Goal: Information Seeking & Learning: Learn about a topic

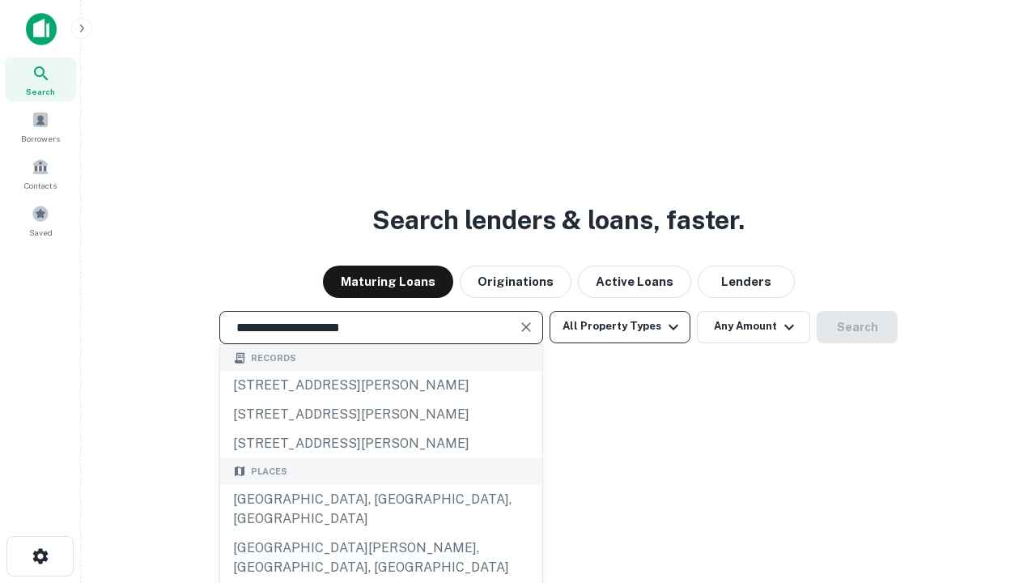
click at [380, 533] on div "[GEOGRAPHIC_DATA], [GEOGRAPHIC_DATA], [GEOGRAPHIC_DATA]" at bounding box center [381, 509] width 322 height 49
click at [620, 326] on button "All Property Types" at bounding box center [620, 327] width 141 height 32
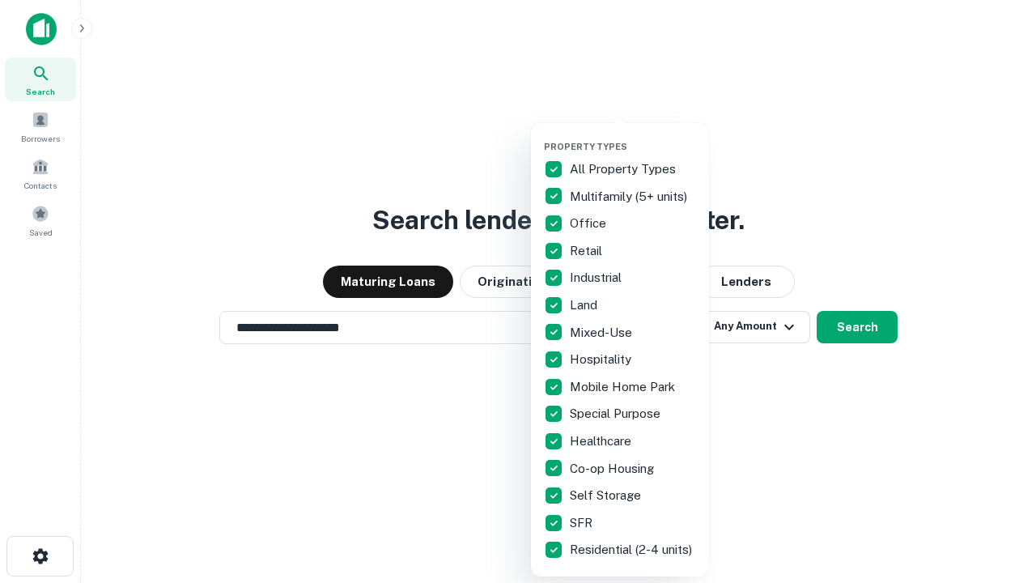
type input "**********"
click at [633, 136] on button "button" at bounding box center [633, 136] width 178 height 1
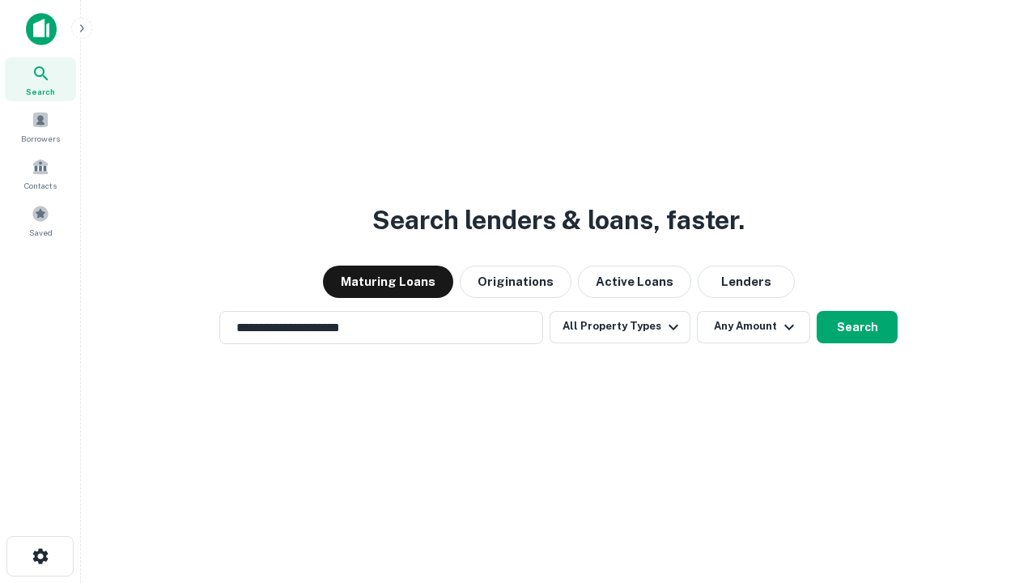
scroll to position [25, 0]
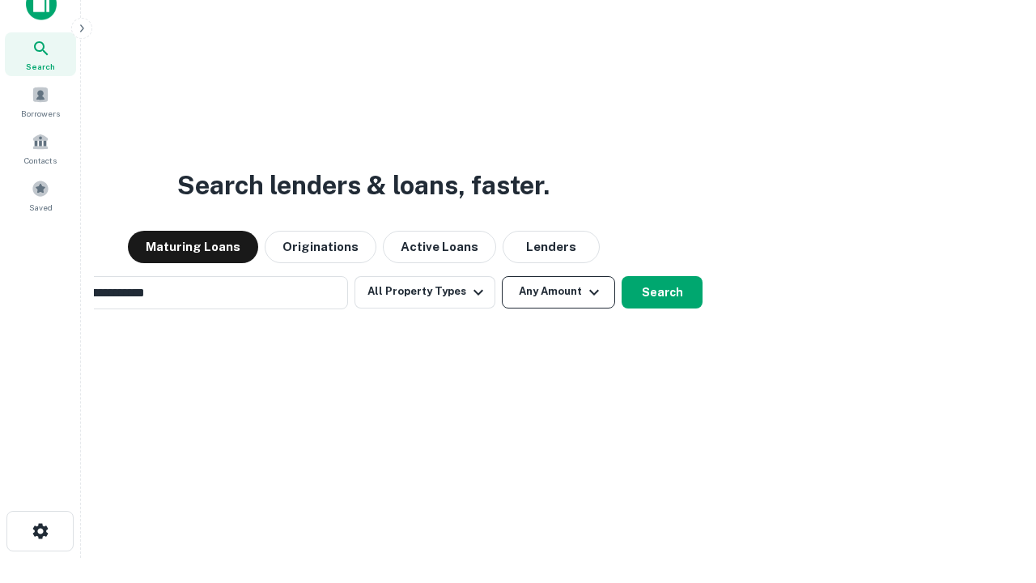
click at [502, 276] on button "Any Amount" at bounding box center [558, 292] width 113 height 32
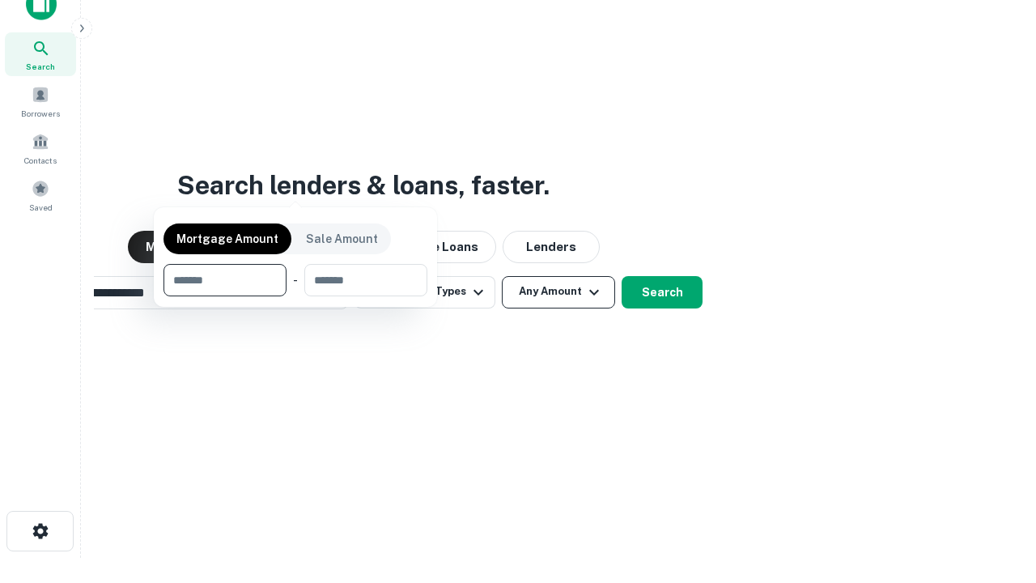
scroll to position [117, 458]
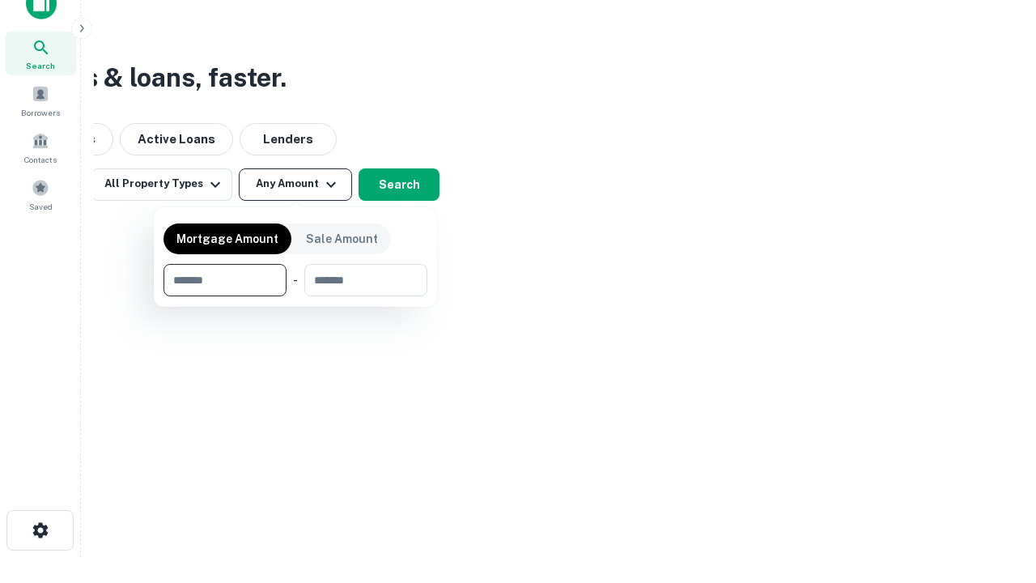
type input "*******"
click at [295, 296] on button "button" at bounding box center [296, 296] width 264 height 1
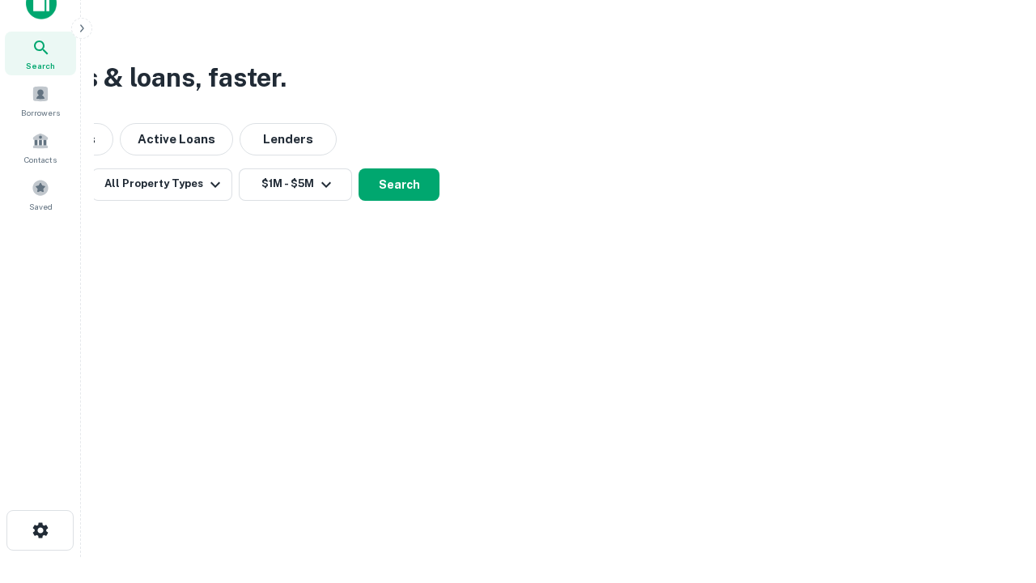
scroll to position [10, 299]
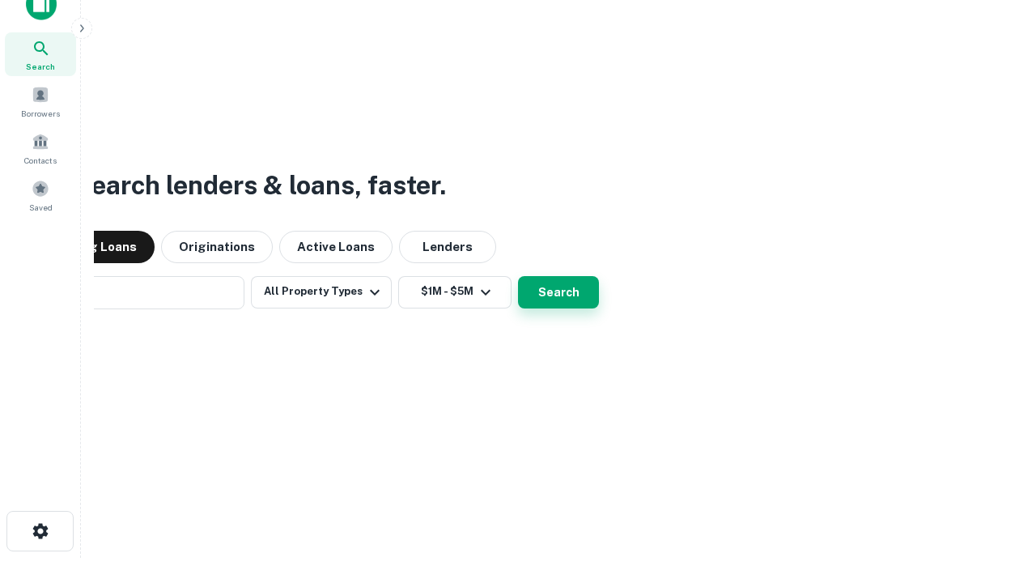
click at [518, 276] on button "Search" at bounding box center [558, 292] width 81 height 32
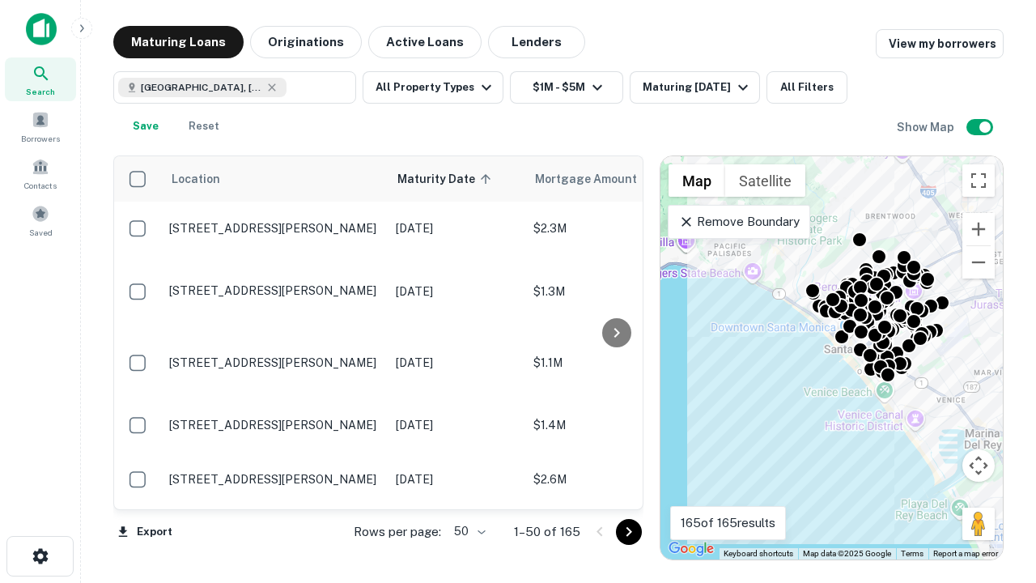
click at [467, 531] on body "Search Borrowers Contacts Saved Maturing Loans Originations Active Loans Lender…" at bounding box center [518, 291] width 1036 height 583
click at [468, 491] on li "25" at bounding box center [467, 490] width 47 height 29
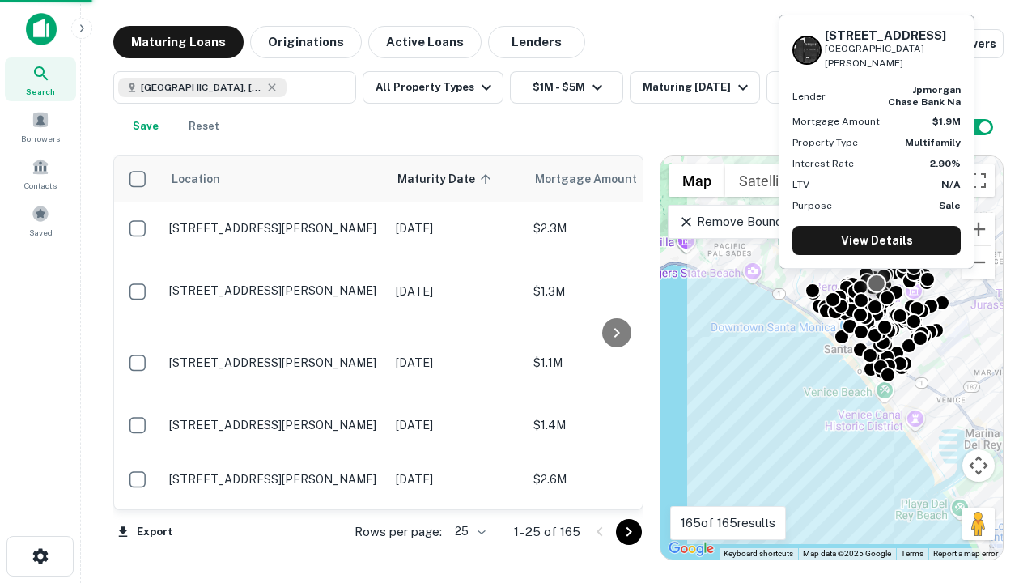
click at [628, 531] on icon "Go to next page" at bounding box center [628, 531] width 19 height 19
